Goal: Task Accomplishment & Management: Manage account settings

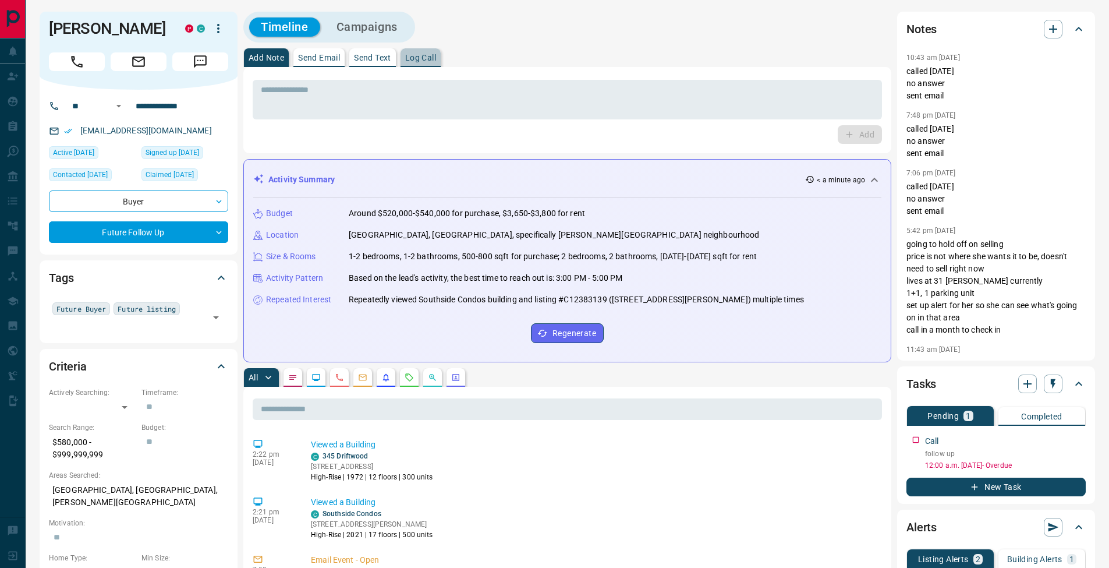
click at [416, 57] on p "Log Call" at bounding box center [420, 58] width 31 height 8
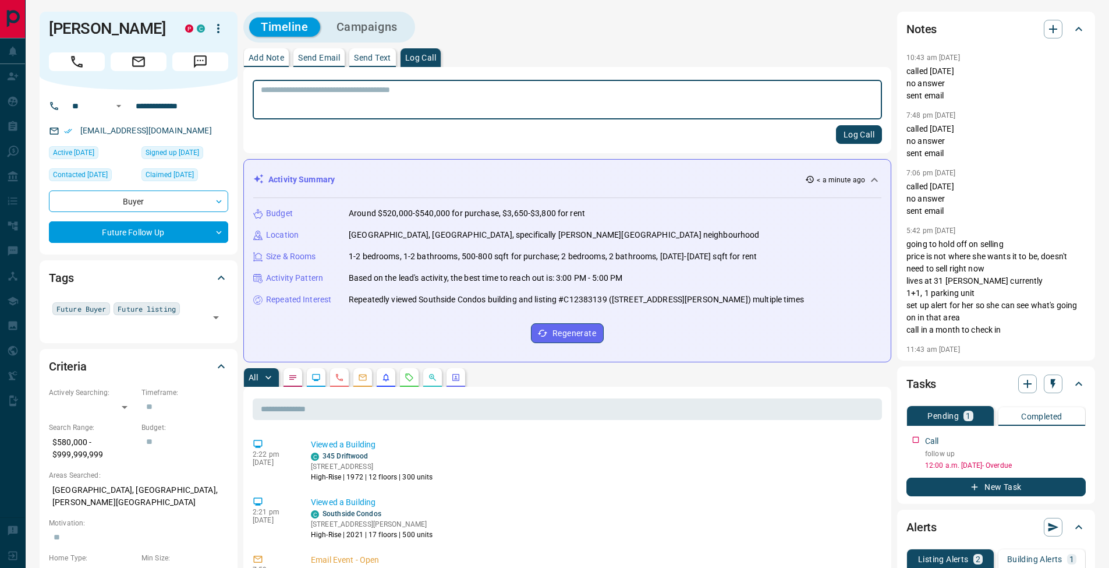
click at [865, 137] on button "Log Call" at bounding box center [859, 134] width 46 height 19
click at [271, 58] on p "Add Note" at bounding box center [267, 58] width 36 height 8
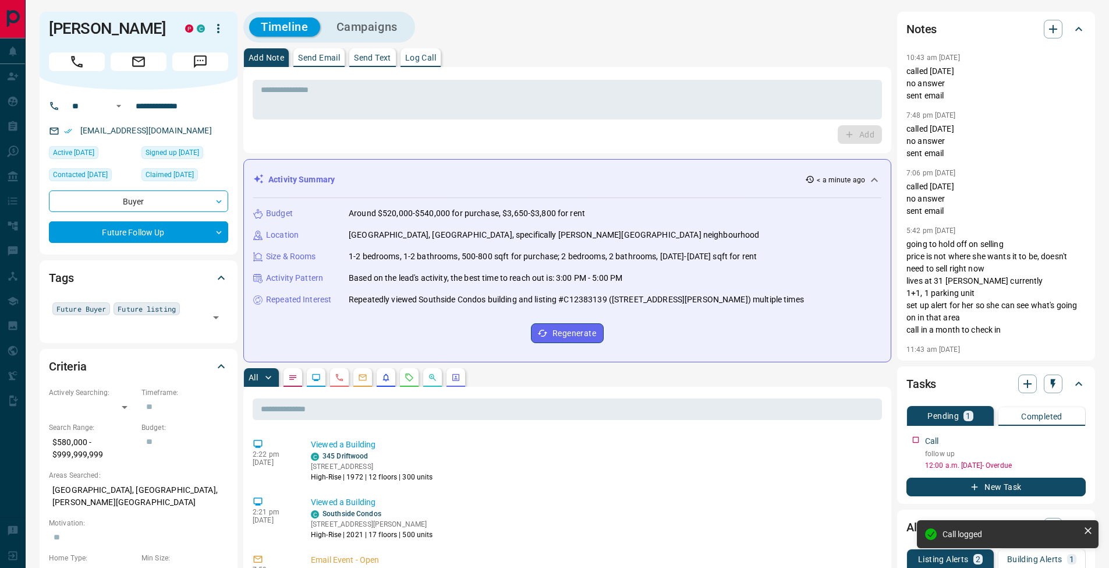
click at [292, 98] on textarea at bounding box center [567, 100] width 613 height 30
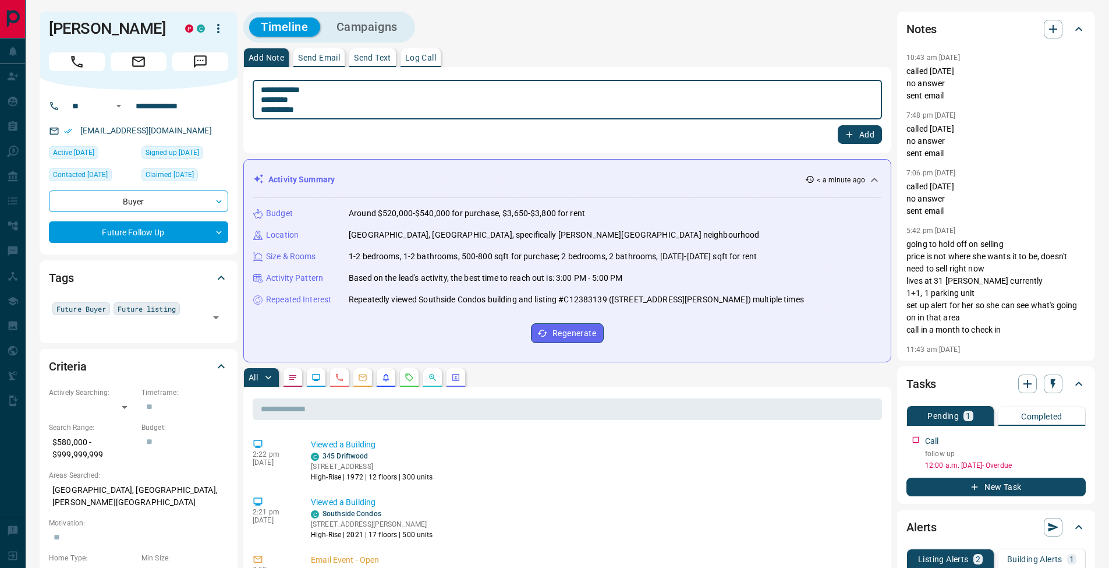
click at [266, 100] on textarea "**********" at bounding box center [567, 100] width 613 height 30
type textarea "**********"
click at [864, 135] on button "Add" at bounding box center [860, 134] width 44 height 19
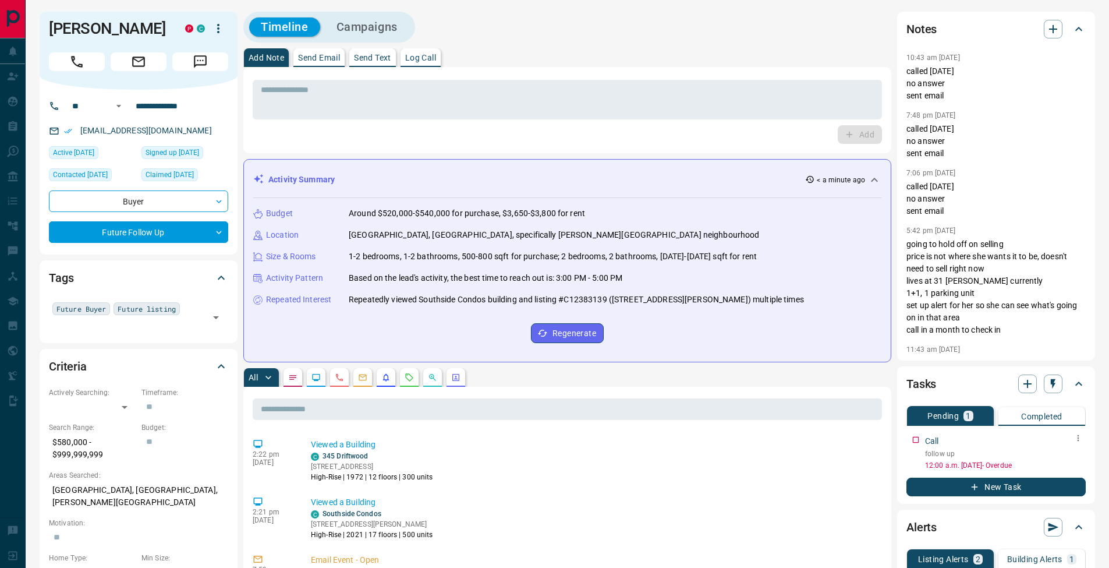
click at [1082, 440] on icon "button" at bounding box center [1078, 437] width 9 height 9
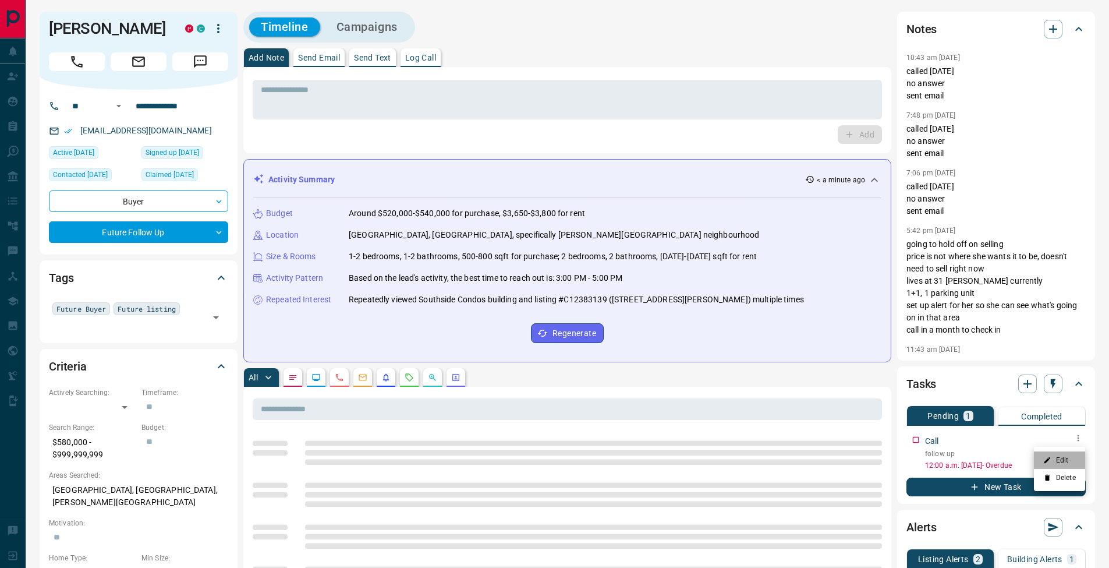
click at [1072, 457] on li "Edit" at bounding box center [1059, 459] width 51 height 17
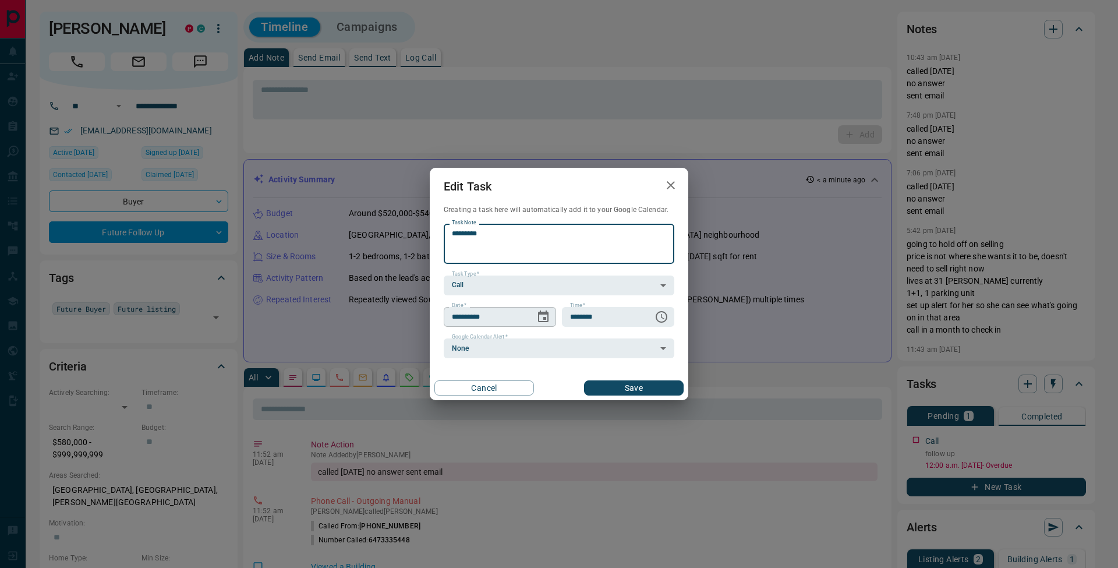
click at [542, 316] on icon "Choose date, selected date is Oct 9, 2025" at bounding box center [543, 317] width 14 height 14
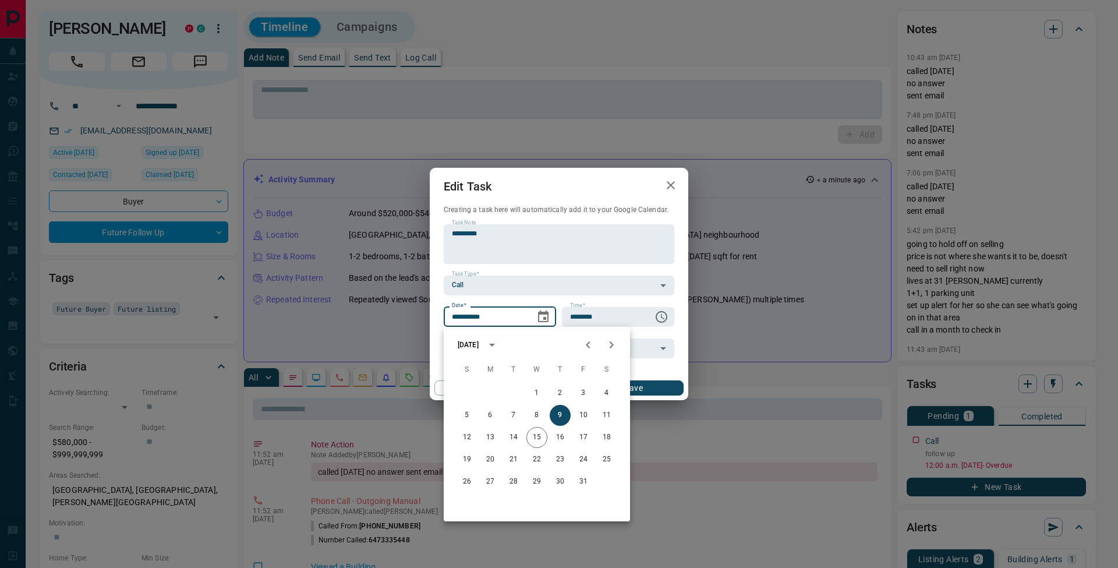
click at [618, 343] on icon "Next month" at bounding box center [611, 345] width 14 height 14
click at [565, 439] on button "13" at bounding box center [560, 437] width 21 height 21
type input "**********"
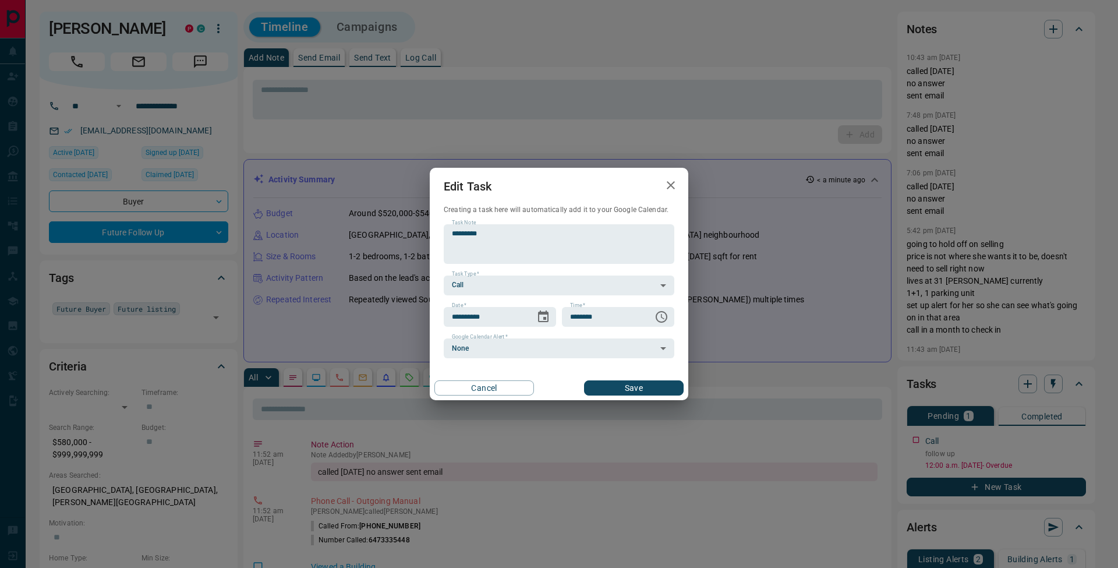
click at [641, 394] on button "Save" at bounding box center [634, 387] width 100 height 15
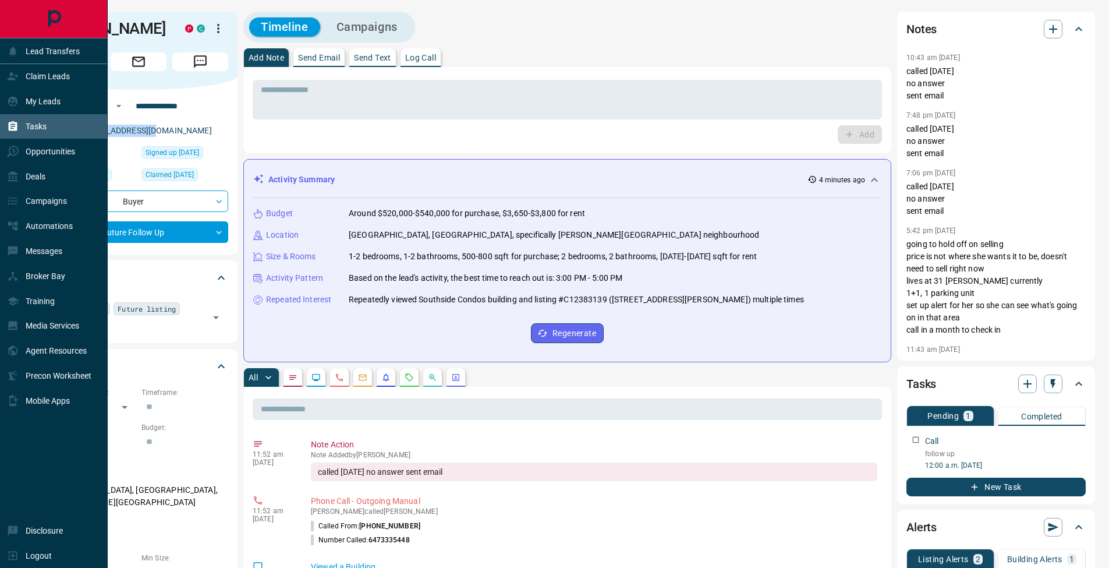
click at [25, 126] on div "Tasks" at bounding box center [27, 126] width 40 height 19
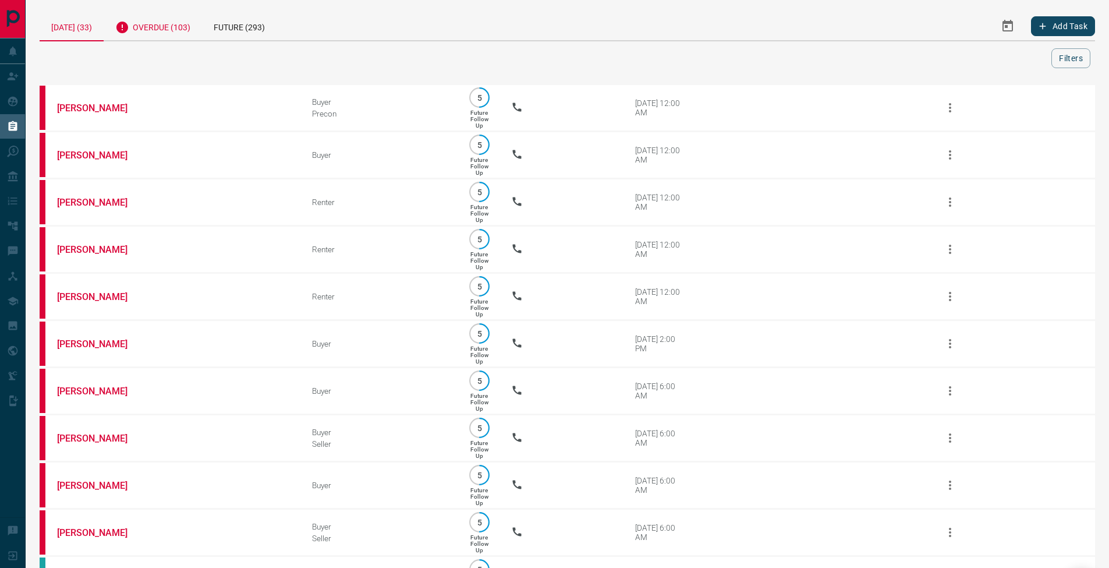
click at [195, 39] on div "Overdue (103)" at bounding box center [153, 26] width 98 height 29
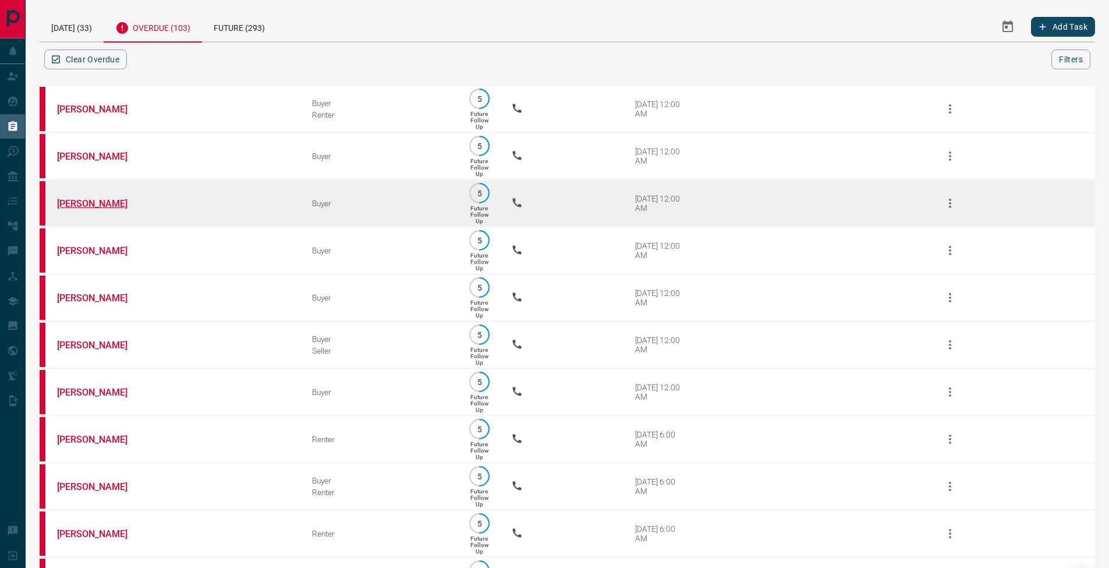
click at [97, 209] on link "[PERSON_NAME]" at bounding box center [100, 203] width 87 height 11
